Goal: Task Accomplishment & Management: Manage account settings

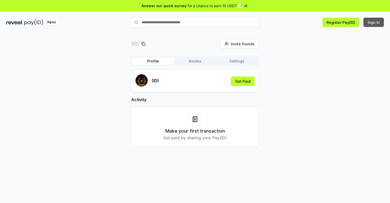
click at [374, 22] on button "Sign In" at bounding box center [374, 22] width 20 height 9
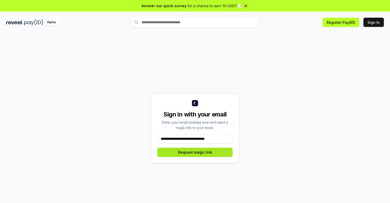
type input "**********"
click at [195, 152] on button "Request magic link" at bounding box center [194, 152] width 75 height 9
